Goal: Task Accomplishment & Management: Use online tool/utility

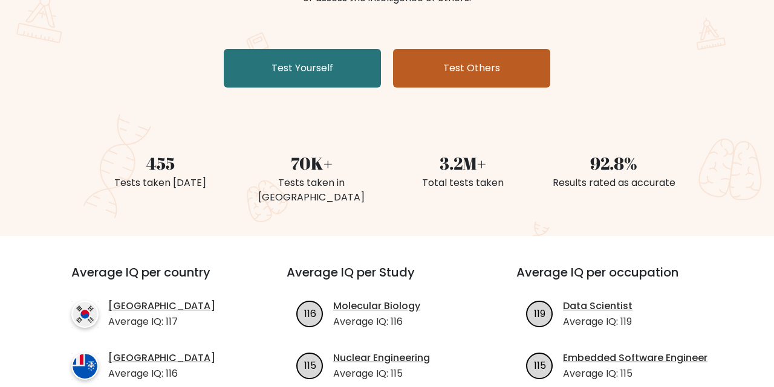
scroll to position [205, 0]
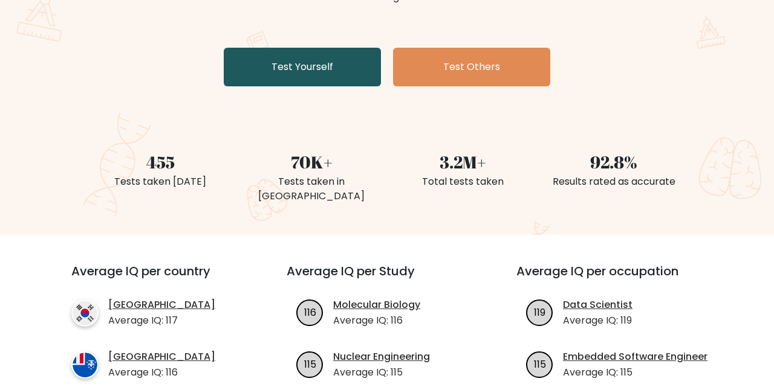
click at [351, 67] on link "Test Yourself" at bounding box center [302, 67] width 157 height 39
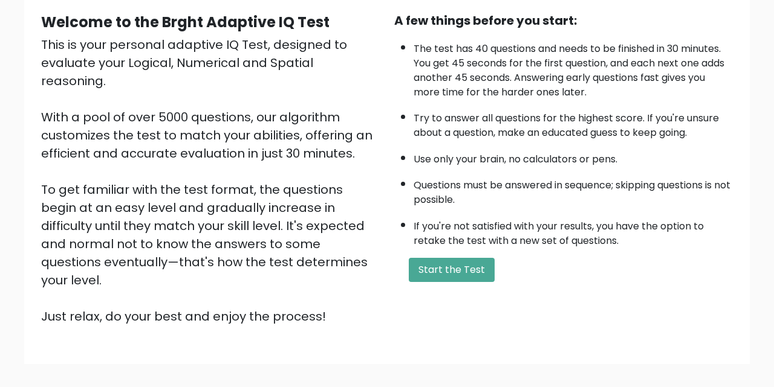
scroll to position [166, 0]
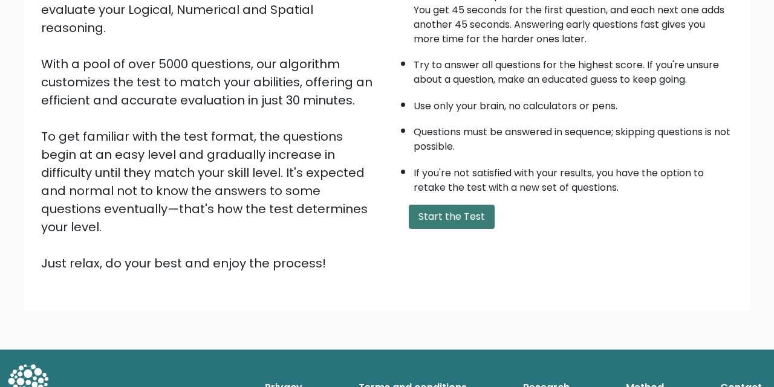
click at [456, 205] on button "Start the Test" at bounding box center [452, 217] width 86 height 24
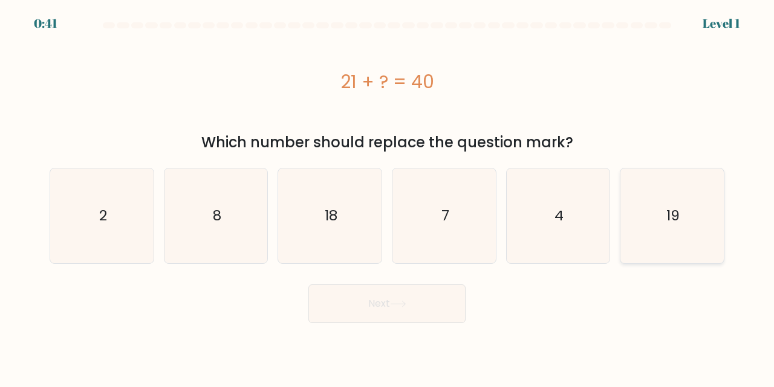
click at [646, 192] on icon "19" at bounding box center [671, 216] width 95 height 95
click at [387, 194] on input "f. 19" at bounding box center [387, 195] width 1 height 3
radio input "true"
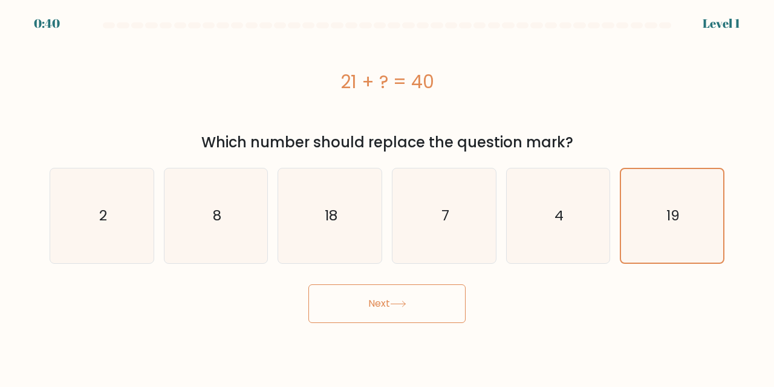
click at [427, 309] on button "Next" at bounding box center [386, 304] width 157 height 39
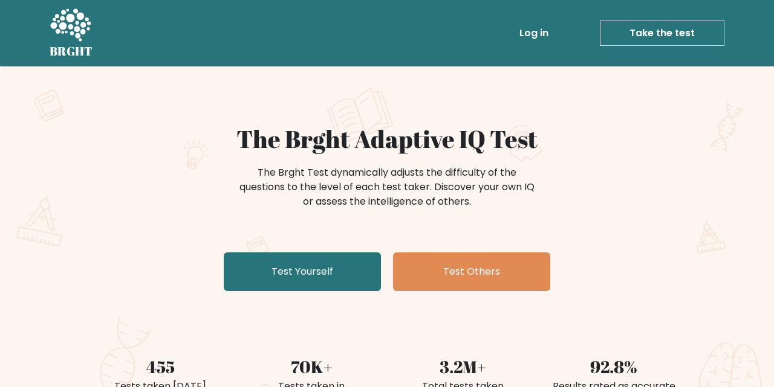
click at [337, 250] on div "The Brght Adaptive IQ Test The Brght Test dynamically adjusts the difficulty of…" at bounding box center [387, 211] width 604 height 172
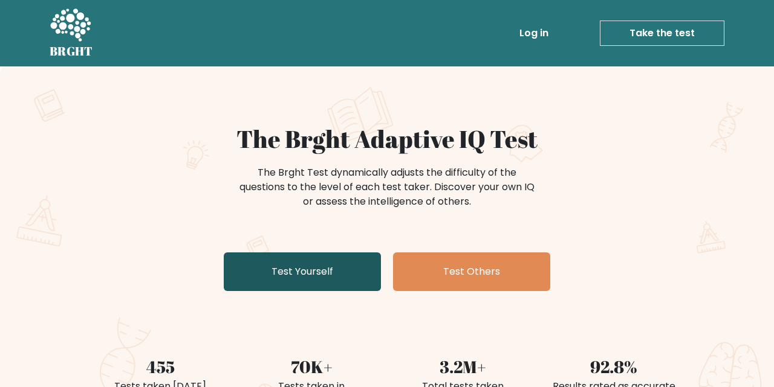
click at [328, 265] on link "Test Yourself" at bounding box center [302, 272] width 157 height 39
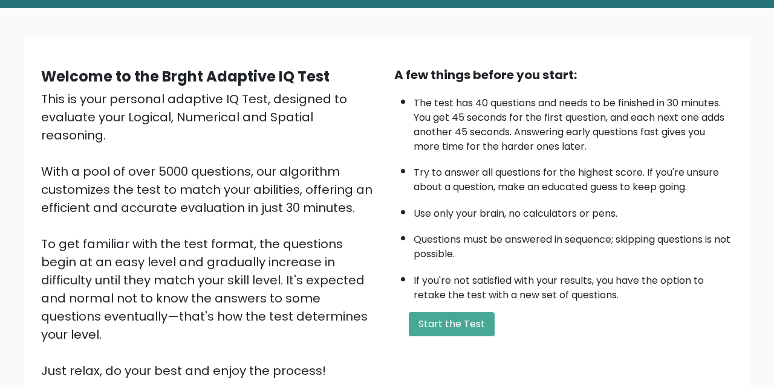
scroll to position [47, 0]
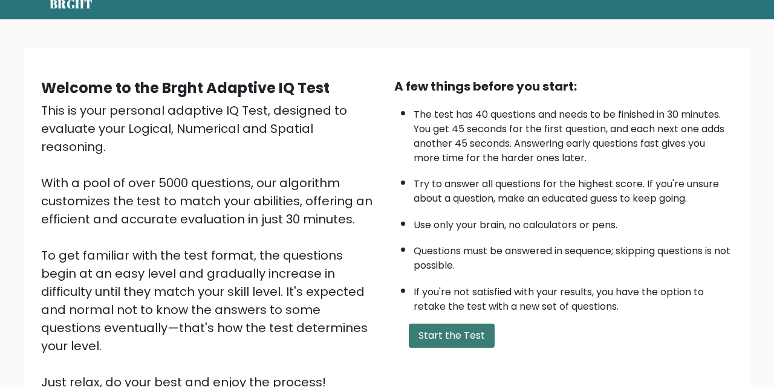
click at [432, 335] on button "Start the Test" at bounding box center [452, 336] width 86 height 24
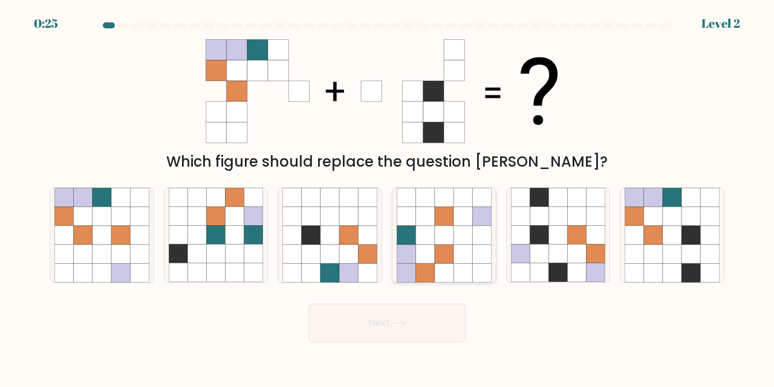
click at [419, 242] on icon at bounding box center [424, 235] width 19 height 19
click at [387, 197] on input "d." at bounding box center [387, 195] width 1 height 3
radio input "true"
click at [384, 326] on button "Next" at bounding box center [386, 323] width 157 height 39
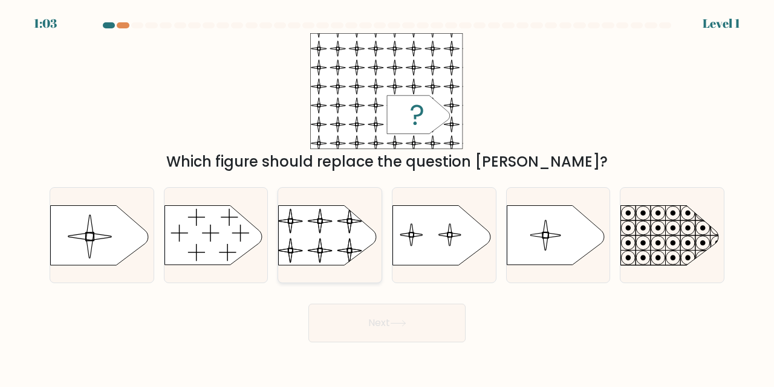
click at [344, 258] on rect at bounding box center [278, 199] width 236 height 180
click at [387, 197] on input "c." at bounding box center [387, 195] width 1 height 3
radio input "true"
click at [387, 317] on button "Next" at bounding box center [386, 323] width 157 height 39
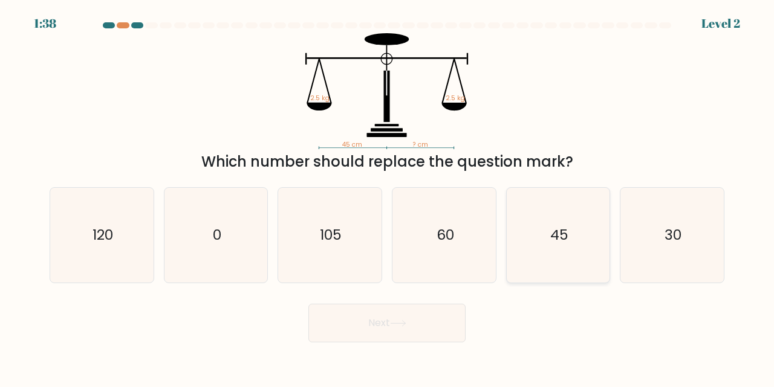
click at [566, 264] on icon "45" at bounding box center [558, 235] width 95 height 95
click at [387, 197] on input "e. 45" at bounding box center [387, 195] width 1 height 3
radio input "true"
click at [436, 326] on button "Next" at bounding box center [386, 323] width 157 height 39
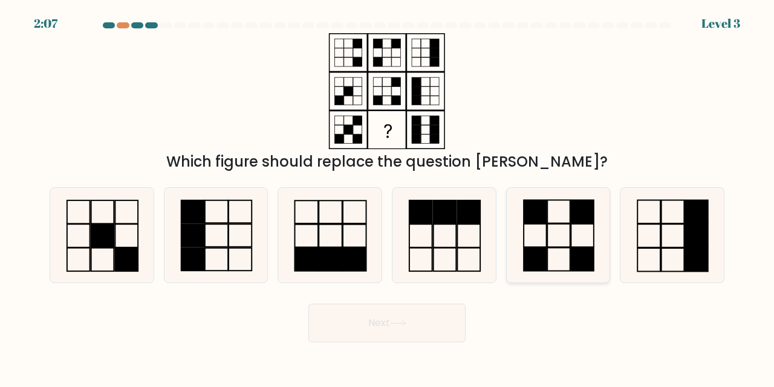
click at [568, 252] on icon at bounding box center [558, 235] width 95 height 95
click at [387, 197] on input "e." at bounding box center [387, 195] width 1 height 3
radio input "true"
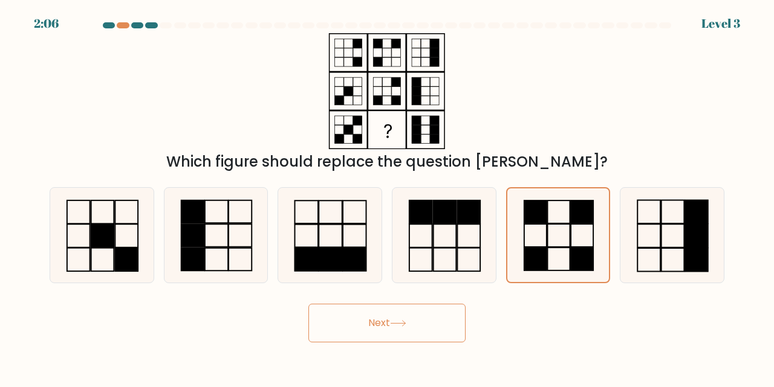
click at [427, 332] on button "Next" at bounding box center [386, 323] width 157 height 39
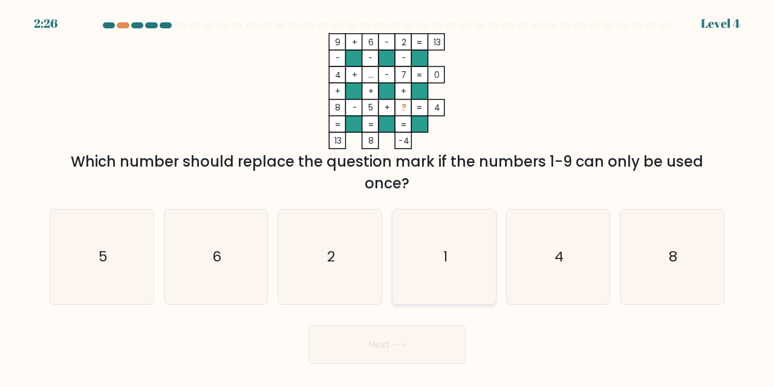
click at [465, 245] on icon "1" at bounding box center [443, 257] width 95 height 95
click at [387, 197] on input "d. 1" at bounding box center [387, 195] width 1 height 3
radio input "true"
click at [412, 347] on button "Next" at bounding box center [386, 345] width 157 height 39
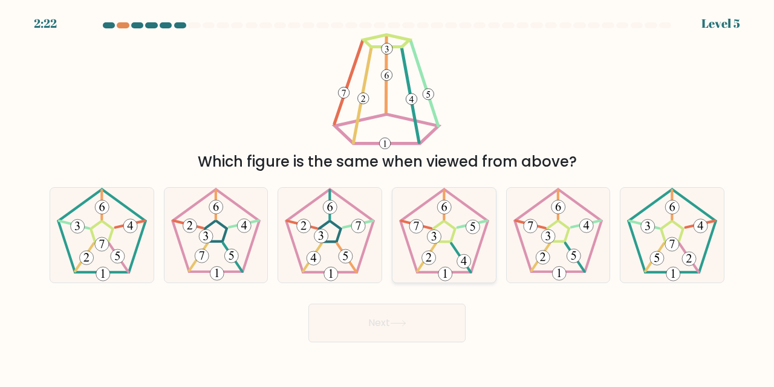
click at [462, 248] on icon at bounding box center [443, 235] width 95 height 95
click at [387, 197] on input "d." at bounding box center [387, 195] width 1 height 3
radio input "true"
click at [393, 322] on icon at bounding box center [398, 323] width 16 height 7
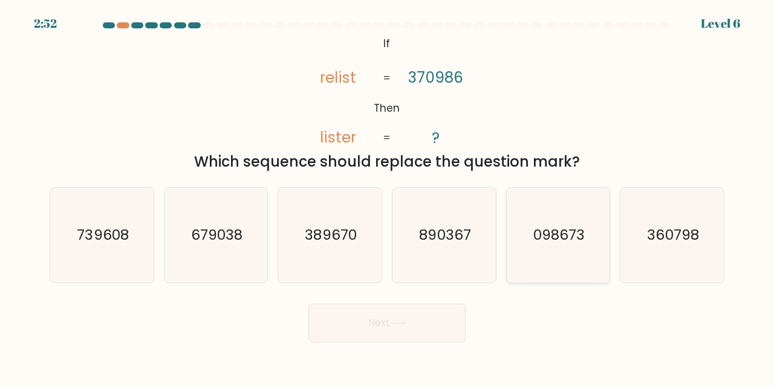
click at [541, 261] on icon "098673" at bounding box center [558, 235] width 95 height 95
click at [387, 197] on input "e. 098673" at bounding box center [387, 195] width 1 height 3
radio input "true"
click at [422, 337] on button "Next" at bounding box center [386, 323] width 157 height 39
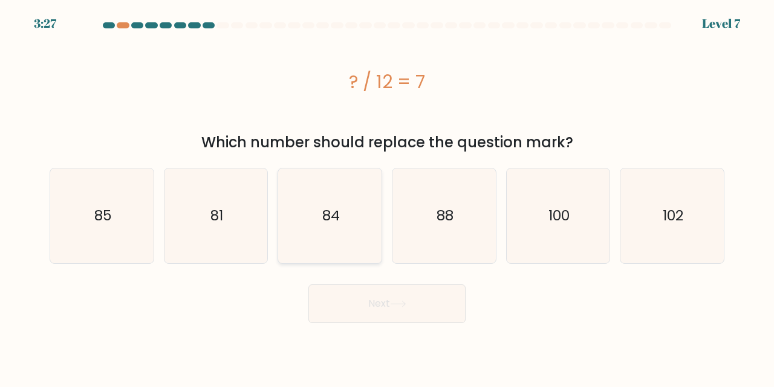
click at [348, 220] on icon "84" at bounding box center [329, 216] width 95 height 95
click at [387, 197] on input "c. 84" at bounding box center [387, 195] width 1 height 3
radio input "true"
click at [383, 305] on button "Next" at bounding box center [386, 304] width 157 height 39
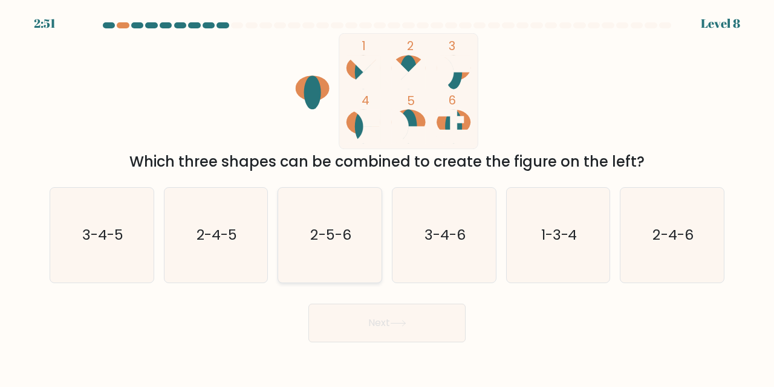
click at [333, 250] on icon "2-5-6" at bounding box center [329, 235] width 95 height 95
click at [387, 197] on input "c. 2-5-6" at bounding box center [387, 195] width 1 height 3
radio input "true"
click at [396, 324] on icon at bounding box center [397, 323] width 15 height 5
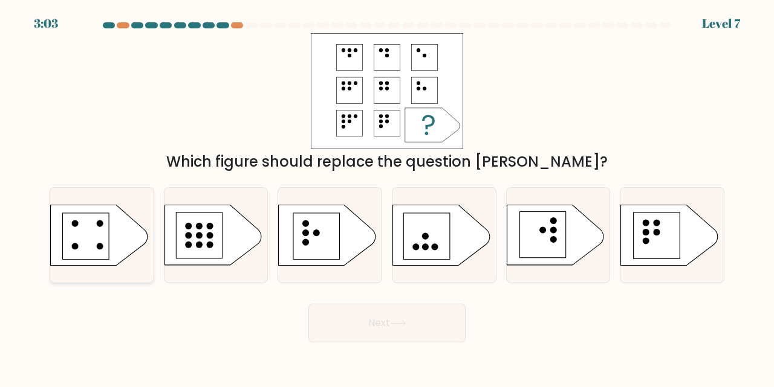
click at [88, 230] on rect at bounding box center [86, 236] width 46 height 46
click at [387, 197] on input "a." at bounding box center [387, 195] width 1 height 3
radio input "true"
click at [531, 247] on rect at bounding box center [542, 235] width 46 height 46
click at [387, 197] on input "e." at bounding box center [387, 195] width 1 height 3
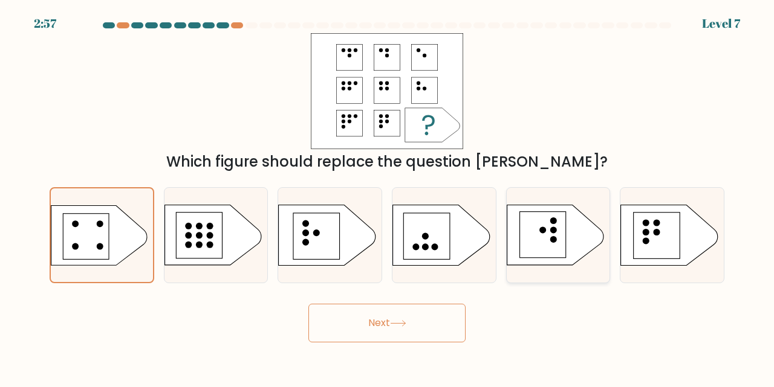
radio input "true"
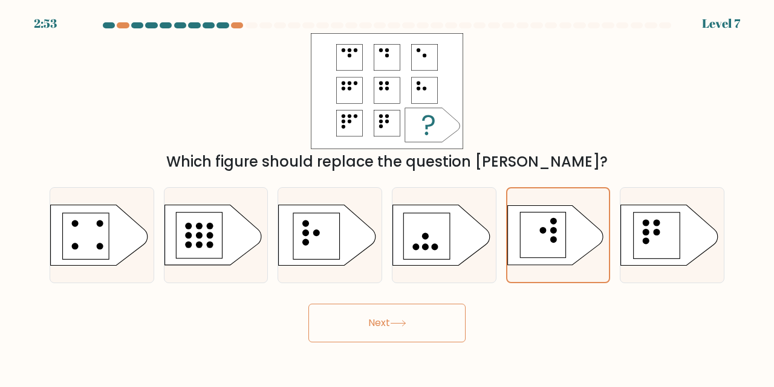
click at [418, 316] on button "Next" at bounding box center [386, 323] width 157 height 39
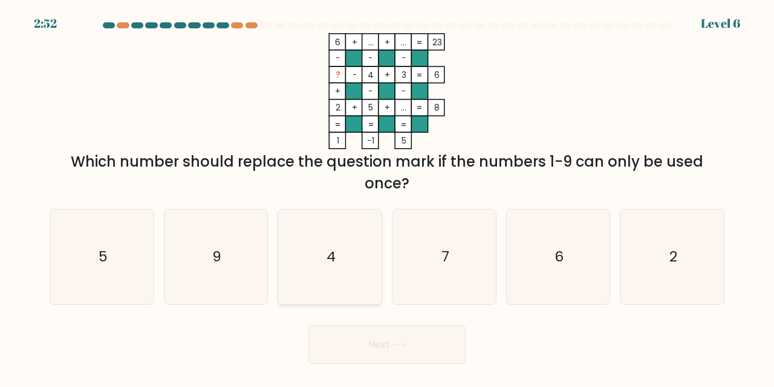
click at [355, 273] on icon "4" at bounding box center [329, 257] width 95 height 95
click at [387, 197] on input "c. 4" at bounding box center [387, 195] width 1 height 3
radio input "true"
